Goal: Transaction & Acquisition: Purchase product/service

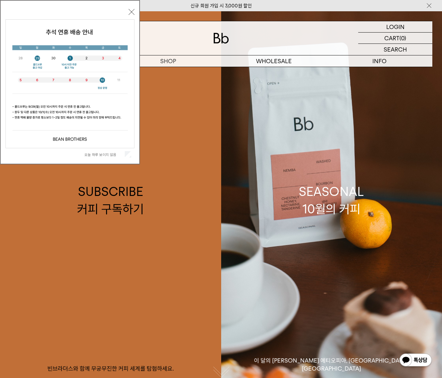
click at [134, 13] on button "닫기" at bounding box center [132, 12] width 6 height 6
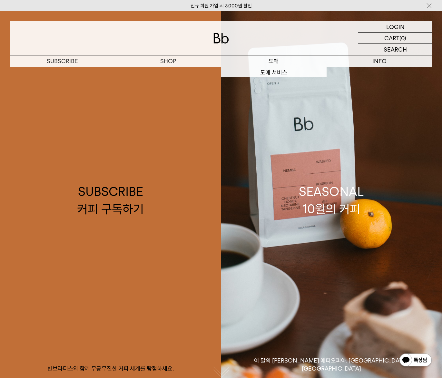
click at [278, 58] on p "도매" at bounding box center [274, 60] width 106 height 11
click at [175, 59] on p "숍" at bounding box center [168, 60] width 106 height 11
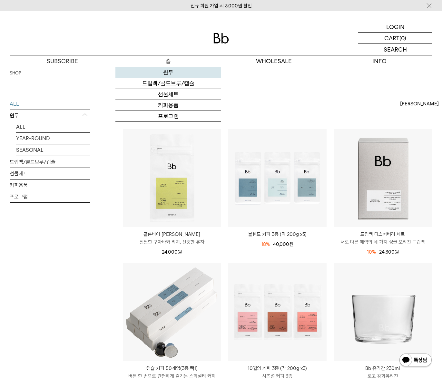
click at [171, 71] on link "원두" at bounding box center [168, 72] width 106 height 11
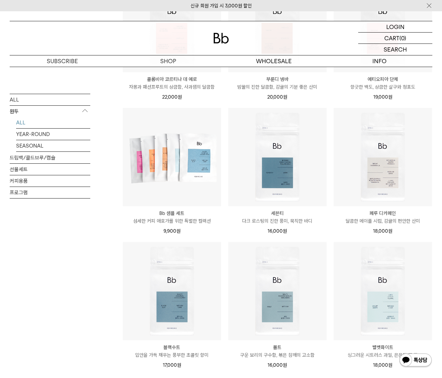
scroll to position [395, 0]
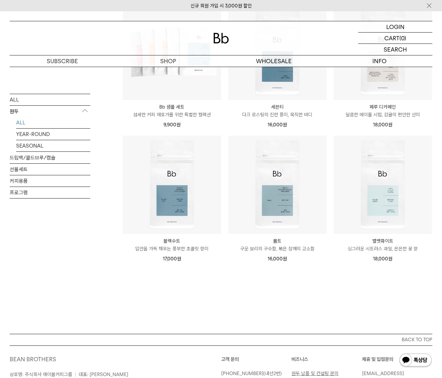
click at [198, 249] on p "입안을 가득 채우는 풍부한 초콜릿 향미" at bounding box center [172, 249] width 98 height 8
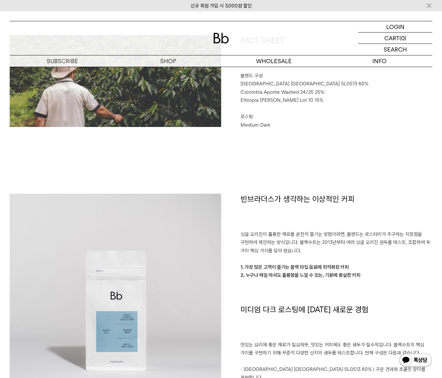
scroll to position [298, 0]
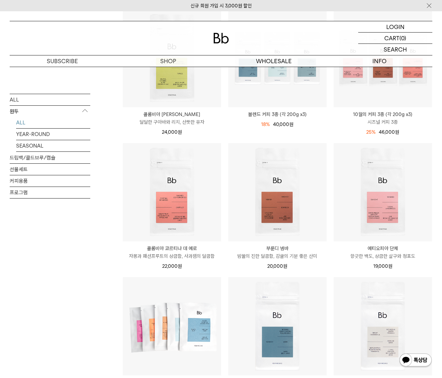
scroll to position [74, 0]
